Goal: Information Seeking & Learning: Learn about a topic

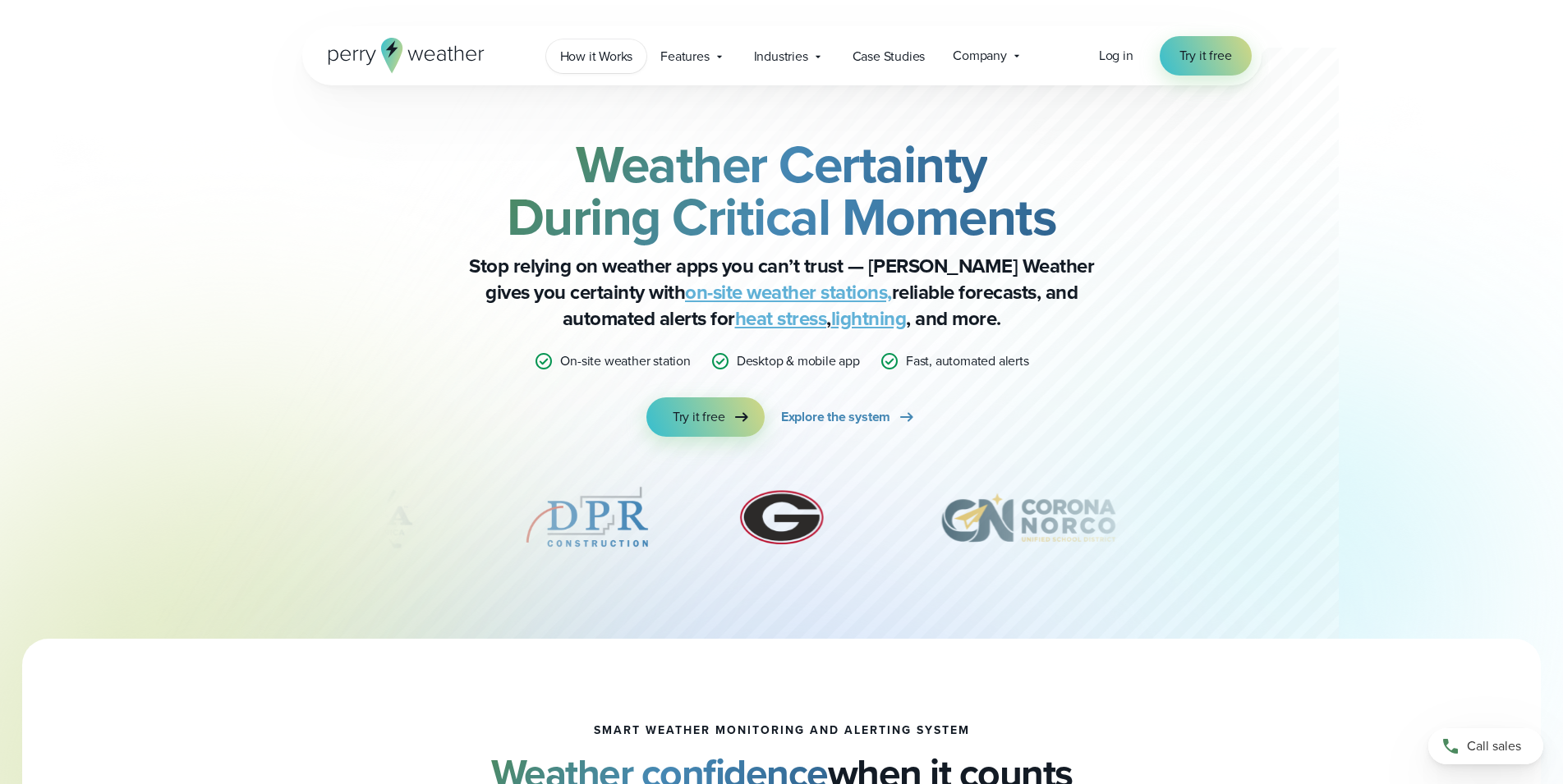
click at [606, 59] on span "How it Works" at bounding box center [596, 56] width 73 height 20
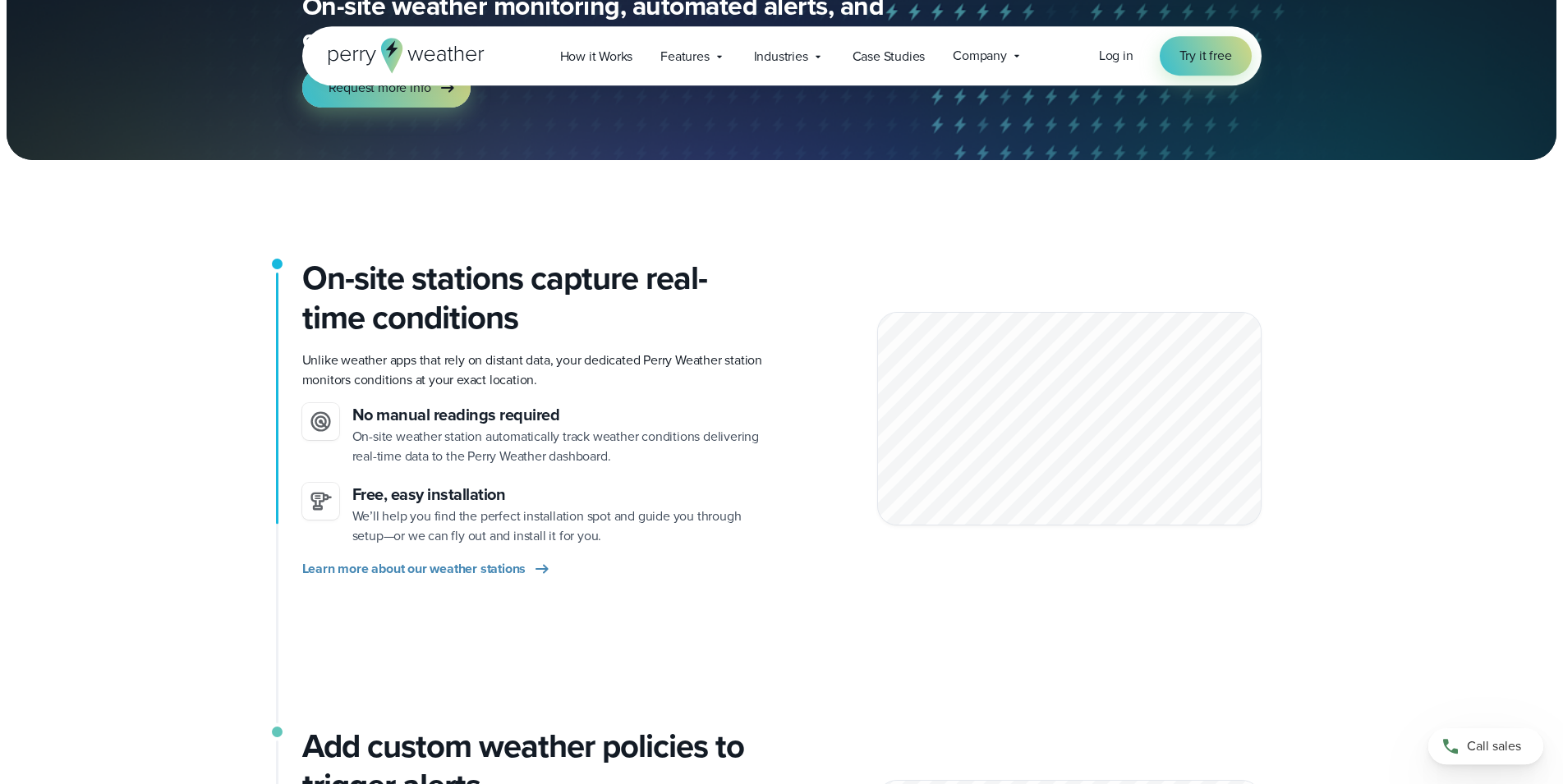
scroll to position [252, 0]
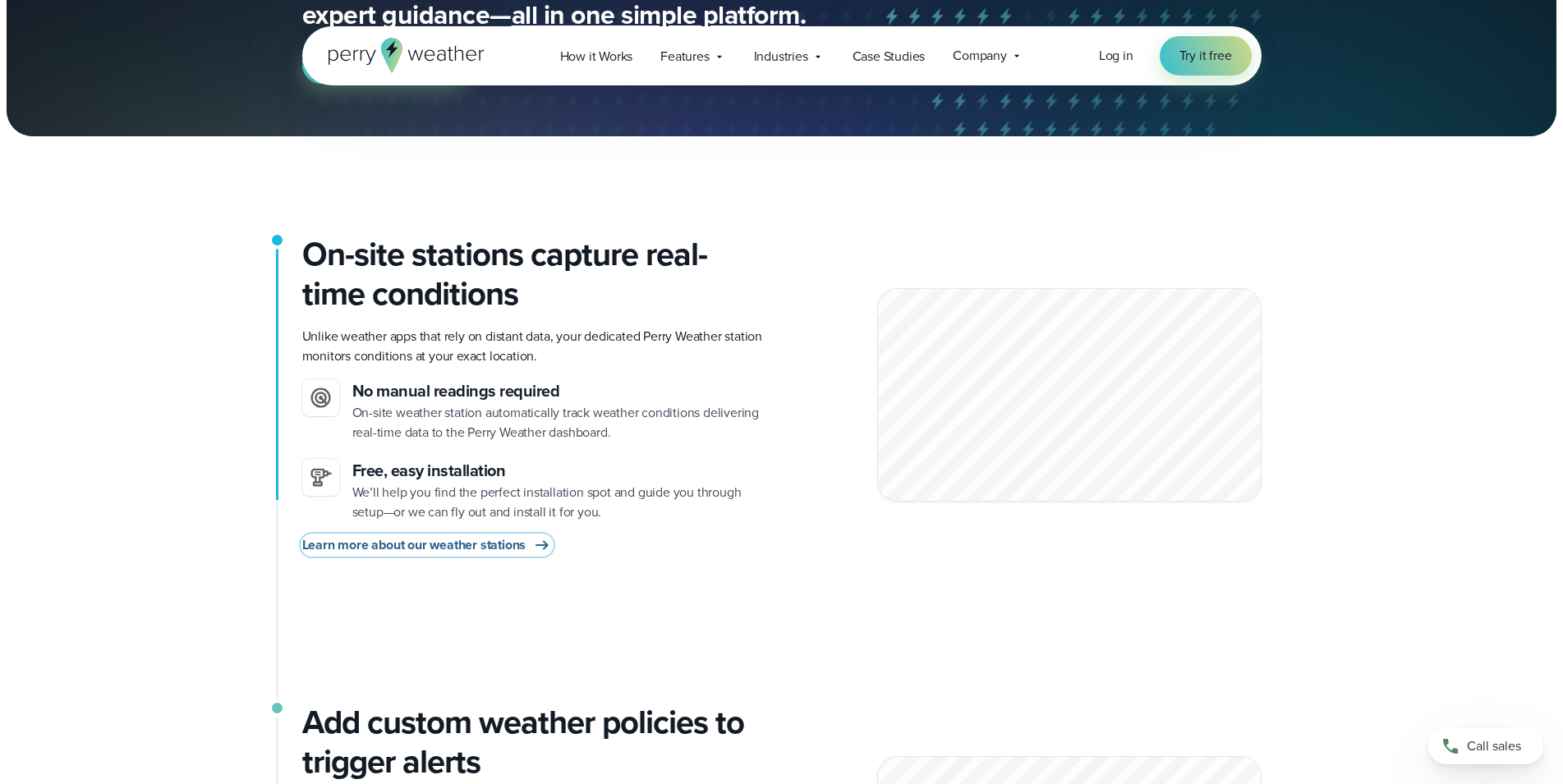
click at [489, 549] on span "Learn more about our weather stations" at bounding box center [414, 544] width 224 height 20
